Goal: Check status

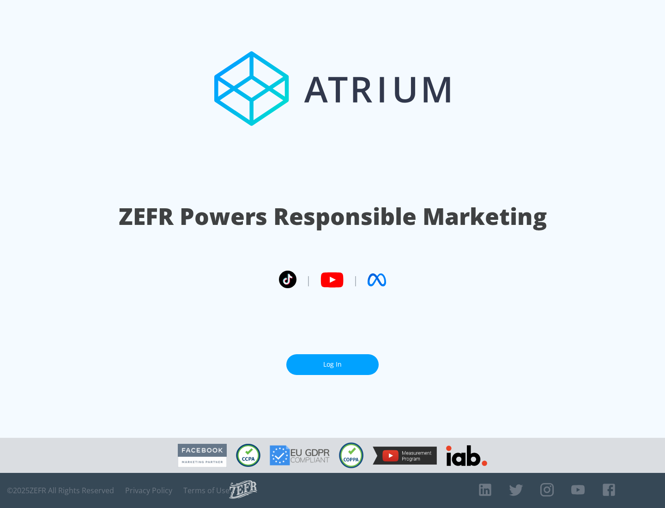
click at [332, 361] on link "Log In" at bounding box center [332, 364] width 92 height 21
